Goal: Use online tool/utility: Use online tool/utility

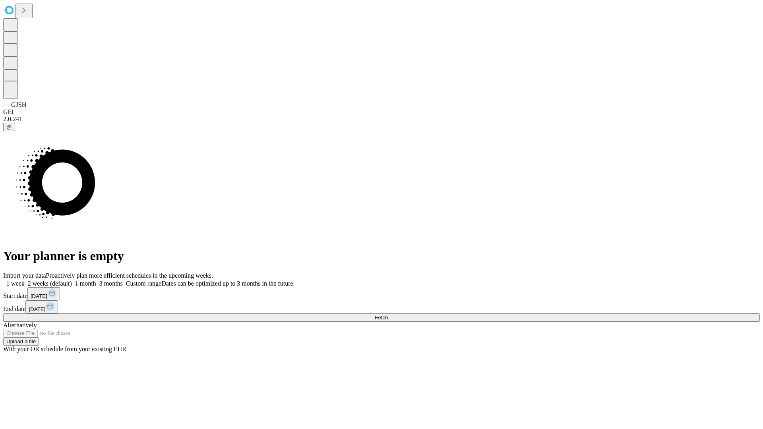
click at [388, 315] on span "Fetch" at bounding box center [381, 318] width 13 height 6
